Goal: Task Accomplishment & Management: Manage account settings

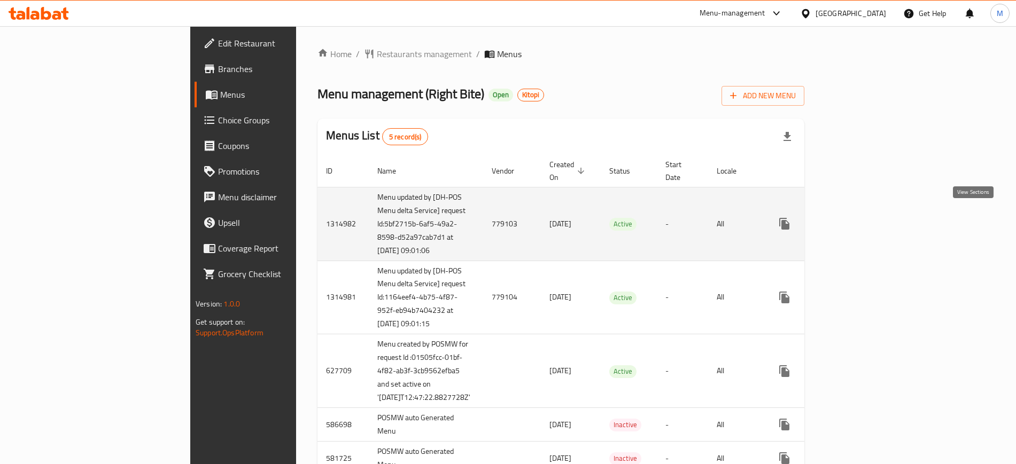
click at [868, 217] on icon "enhanced table" at bounding box center [861, 223] width 13 height 13
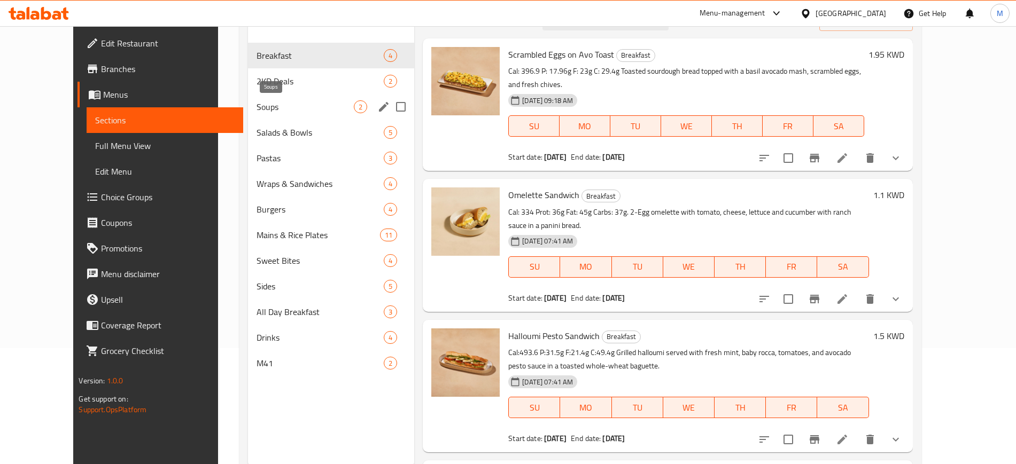
scroll to position [150, 0]
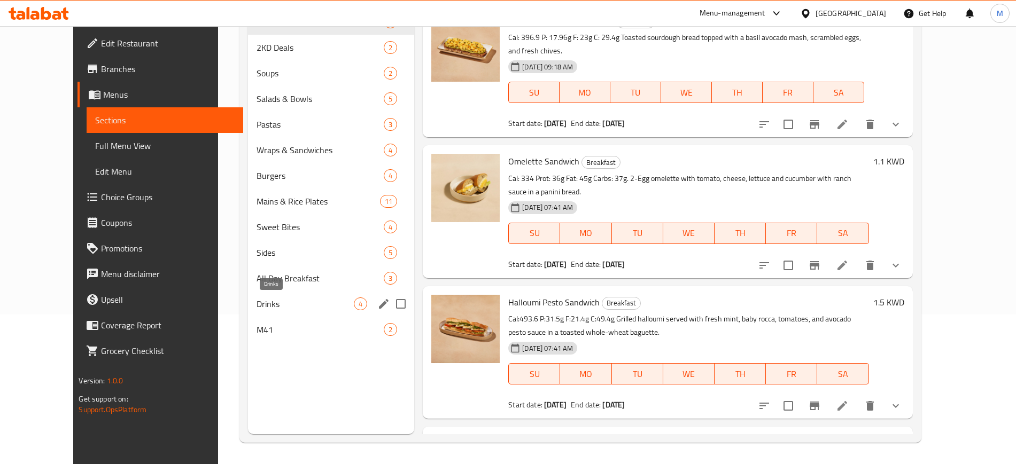
click at [256, 326] on span "M41" at bounding box center [319, 329] width 127 height 13
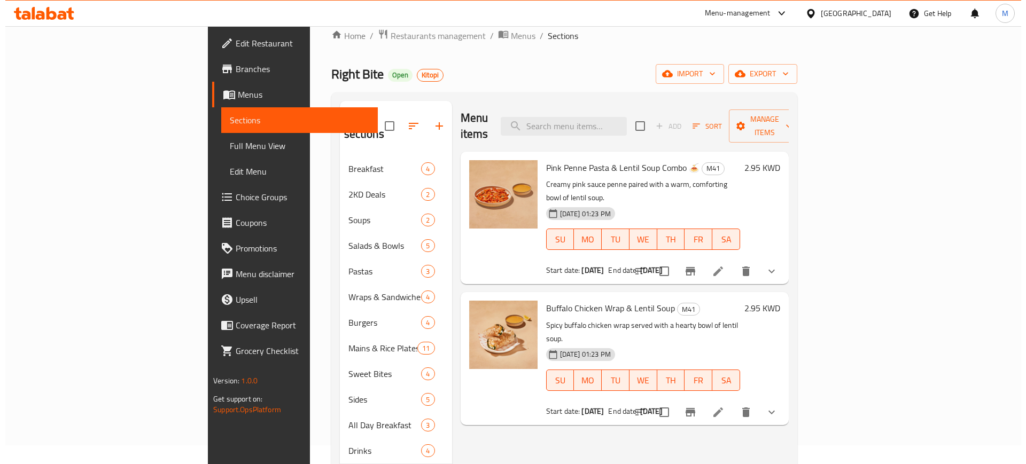
scroll to position [16, 0]
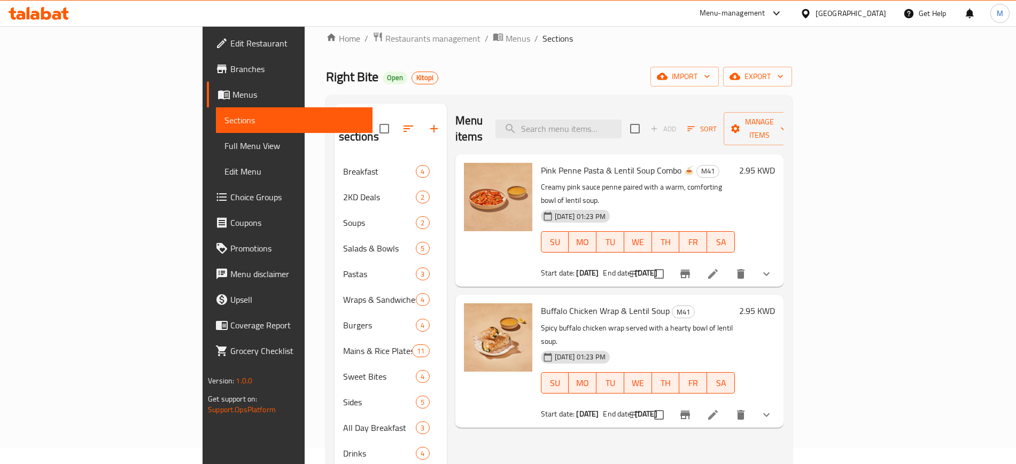
click at [691, 268] on icon "Branch-specific-item" at bounding box center [685, 274] width 13 height 13
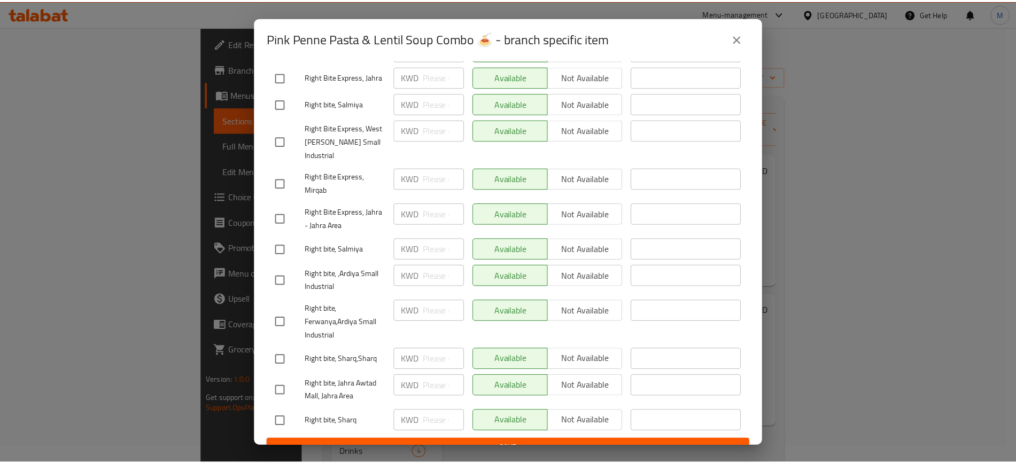
scroll to position [291, 0]
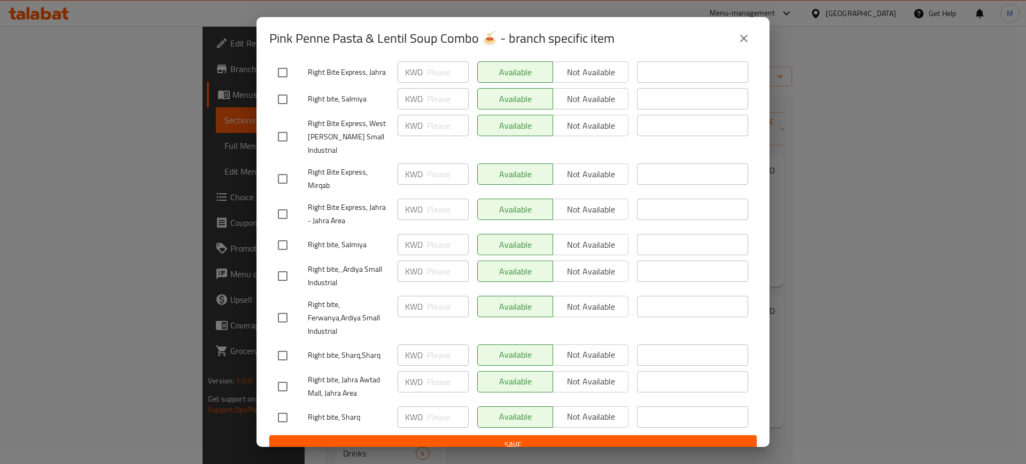
click at [739, 40] on icon "close" at bounding box center [743, 38] width 13 height 13
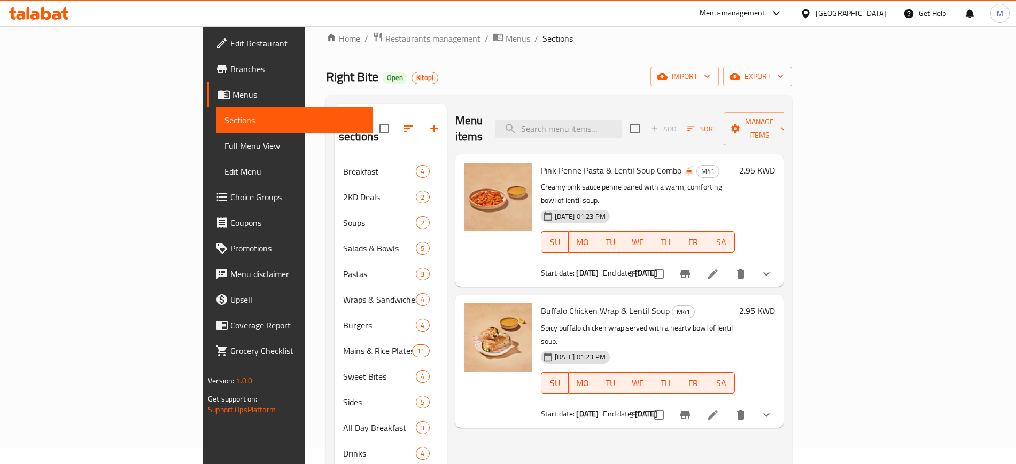
scroll to position [0, 0]
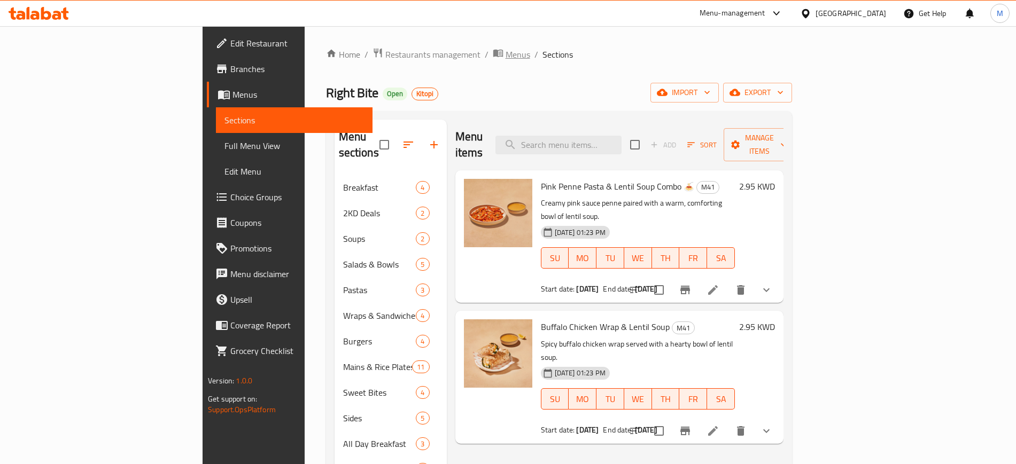
click at [506, 48] on span "Menus" at bounding box center [518, 54] width 25 height 13
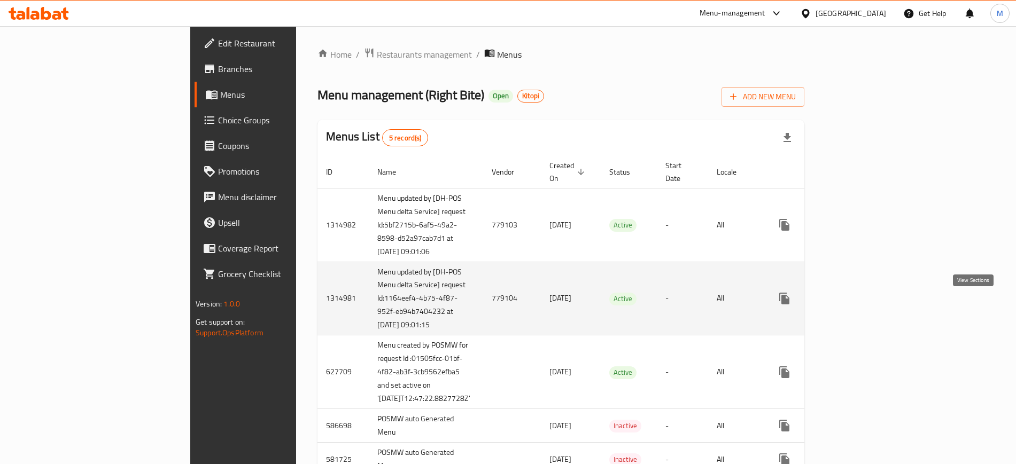
click at [868, 301] on icon "enhanced table" at bounding box center [861, 298] width 13 height 13
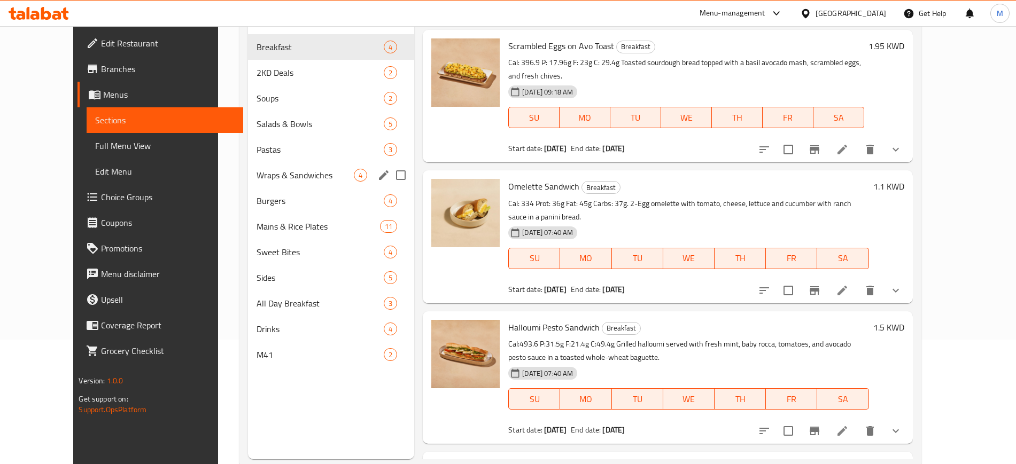
scroll to position [150, 0]
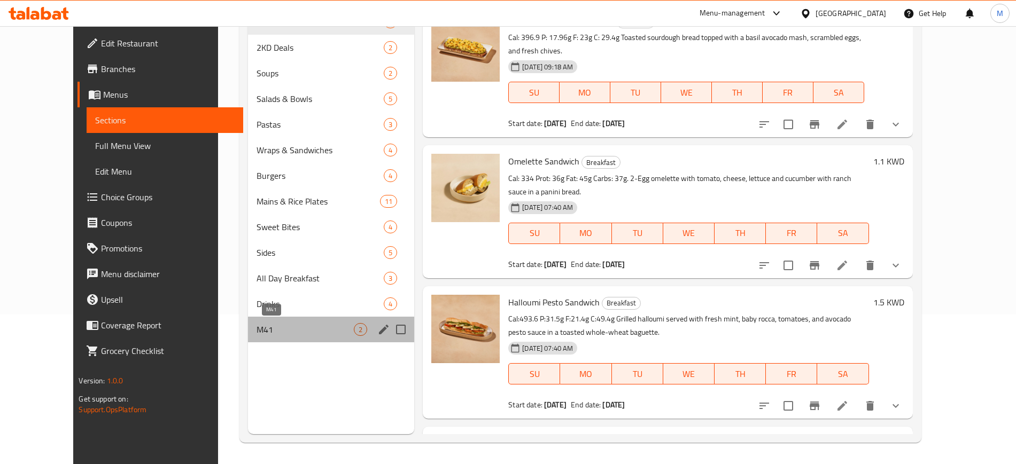
click at [256, 328] on span "M41" at bounding box center [304, 329] width 97 height 13
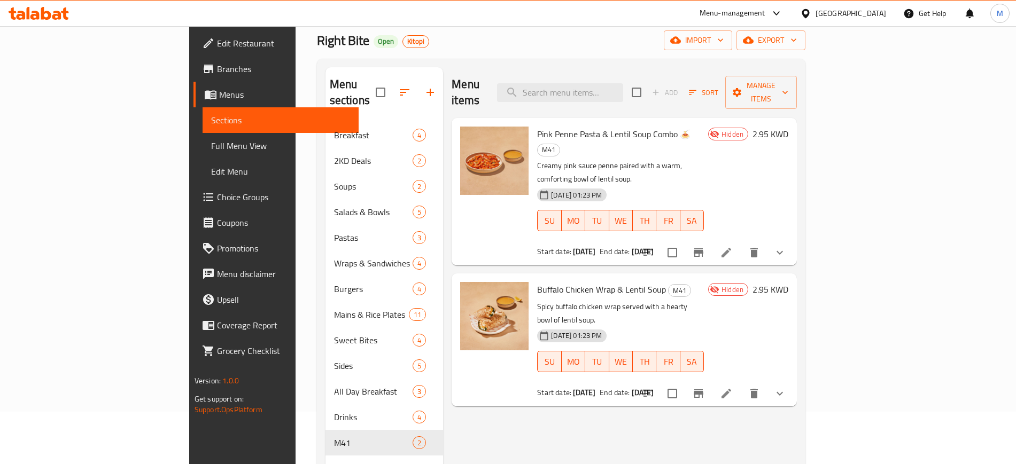
scroll to position [83, 0]
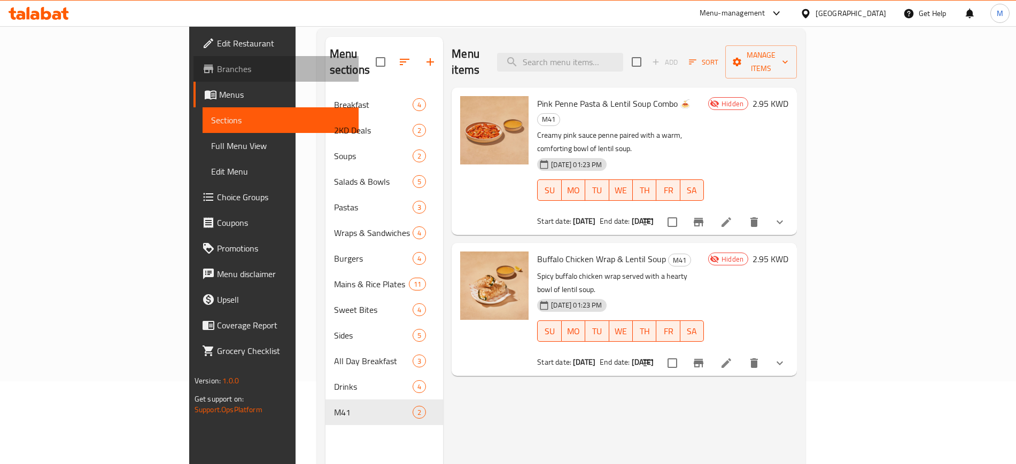
click at [217, 74] on span "Branches" at bounding box center [283, 69] width 133 height 13
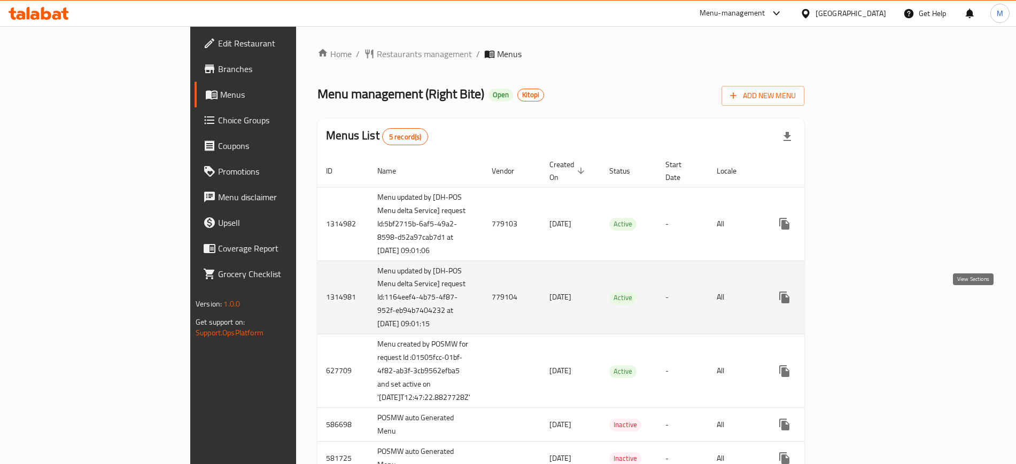
click at [866, 302] on icon "enhanced table" at bounding box center [862, 298] width 10 height 10
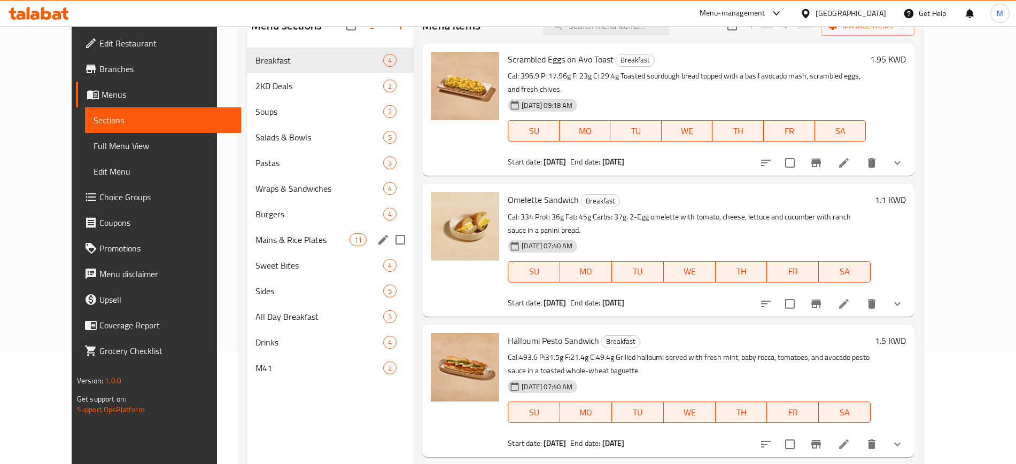
scroll to position [150, 0]
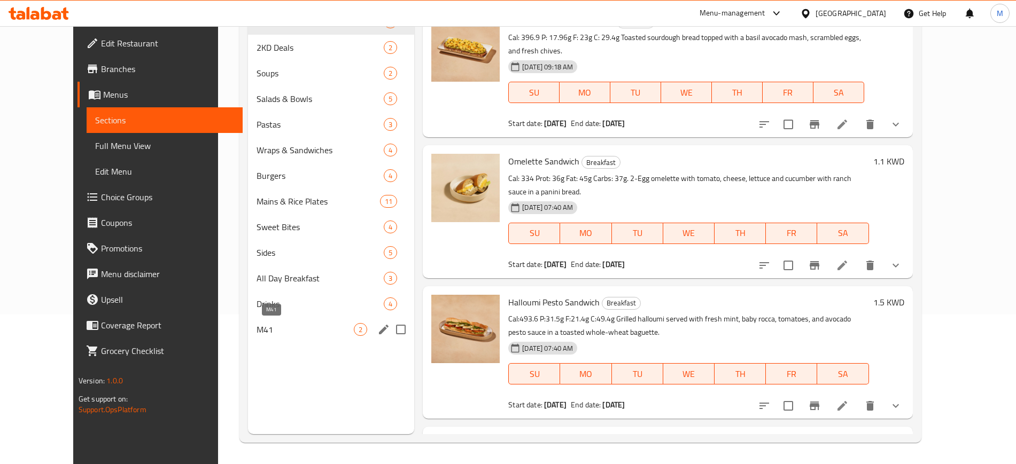
click at [256, 324] on span "M41" at bounding box center [304, 329] width 97 height 13
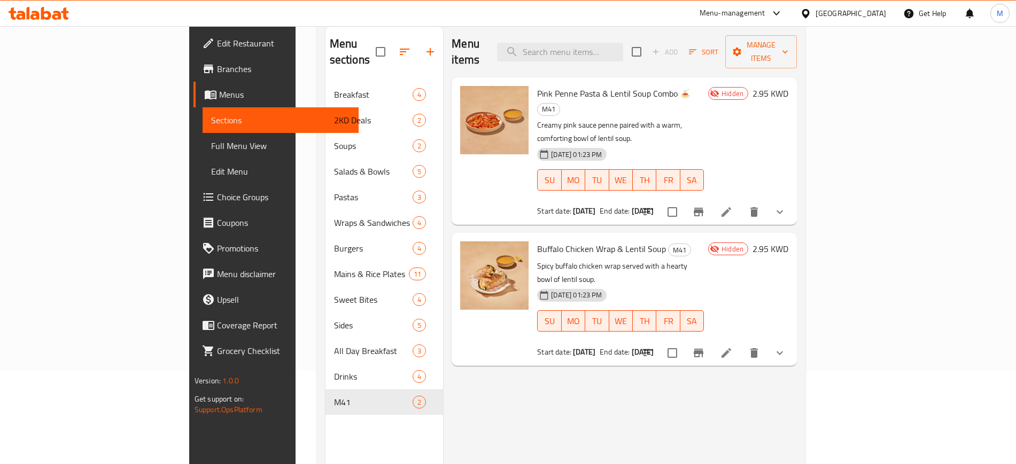
scroll to position [16, 0]
